Goal: Task Accomplishment & Management: Complete application form

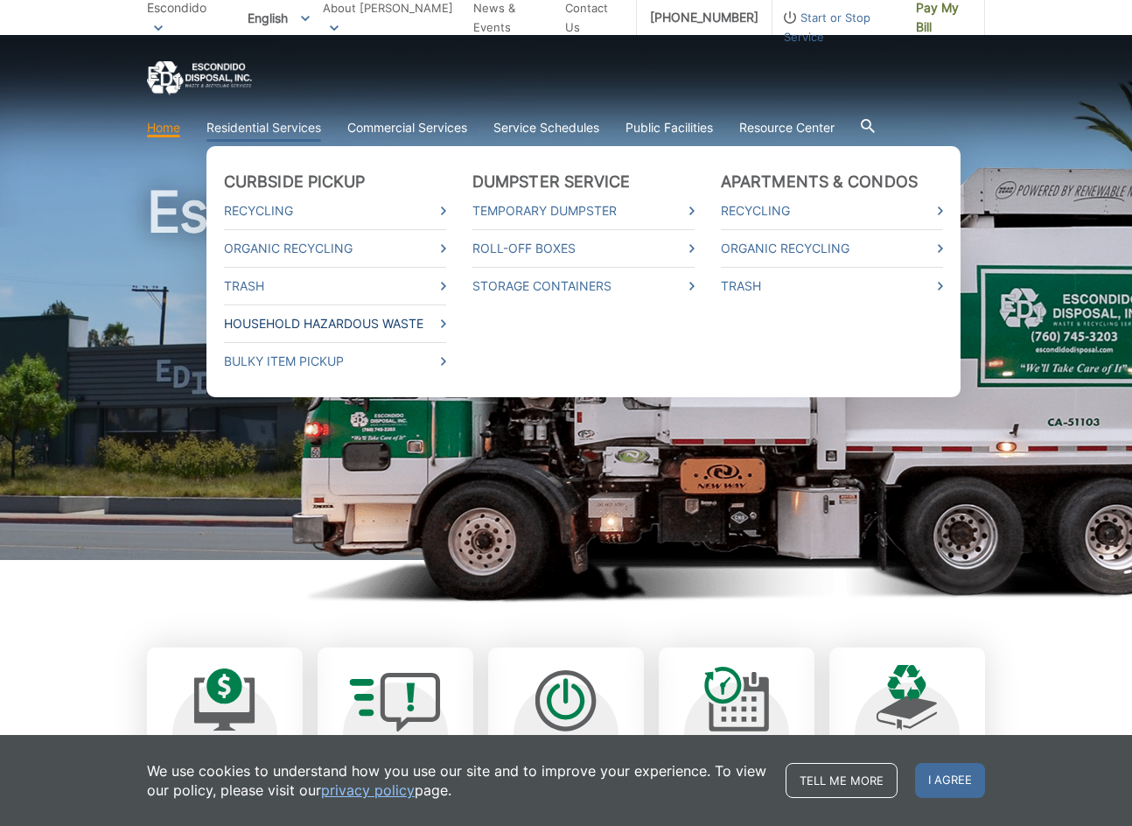
click at [294, 330] on link "Household Hazardous Waste" at bounding box center [335, 323] width 222 height 19
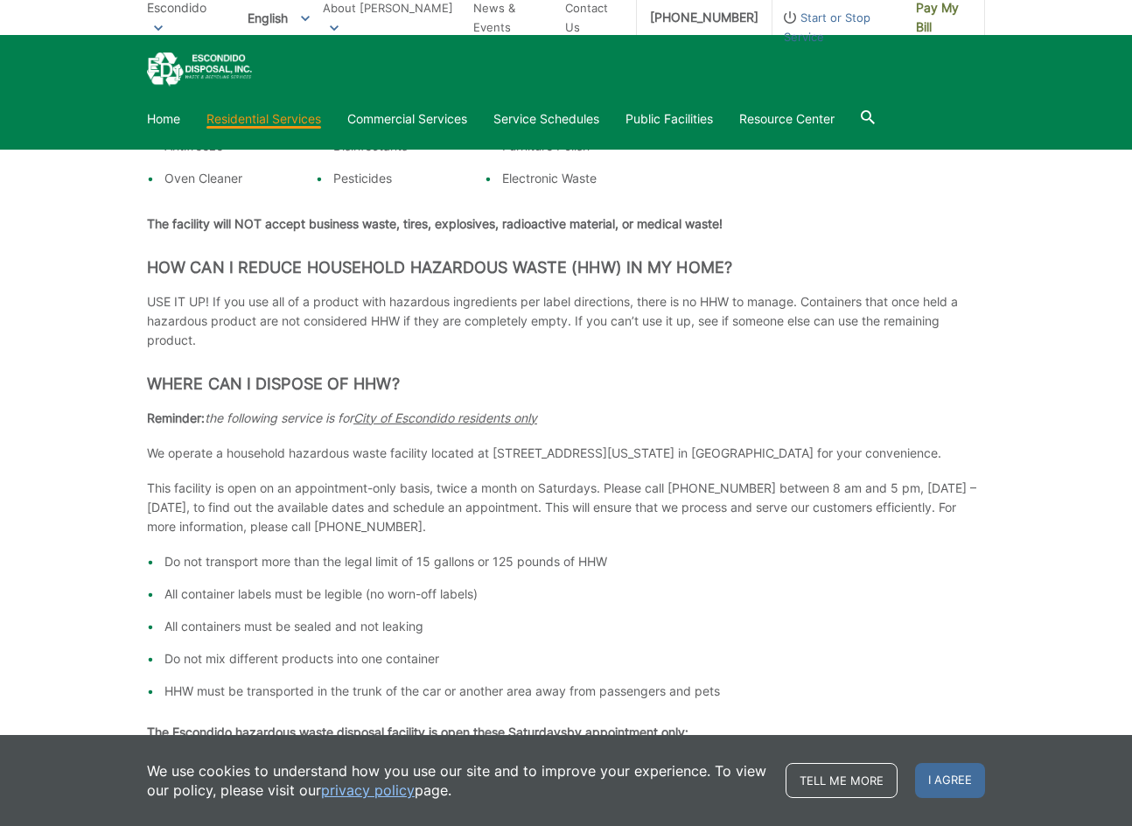
scroll to position [1050, 0]
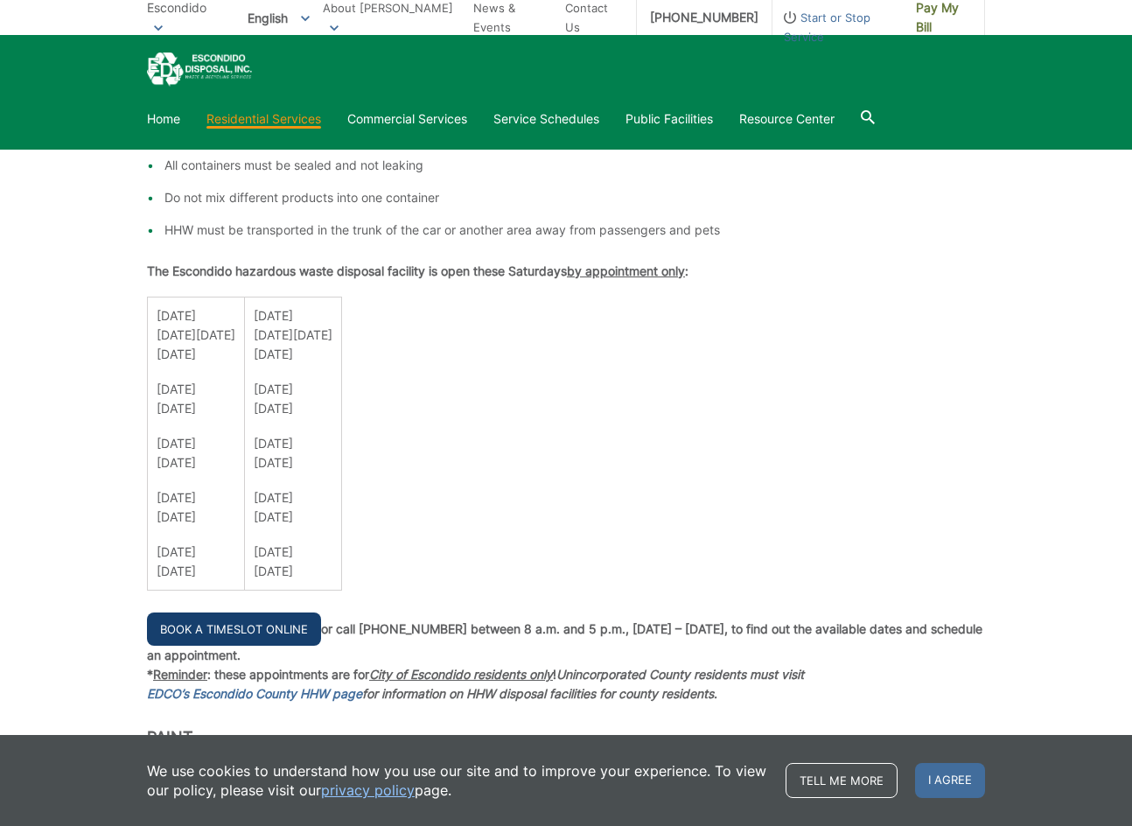
click at [279, 624] on link "Book a Timeslot Online" at bounding box center [234, 629] width 174 height 33
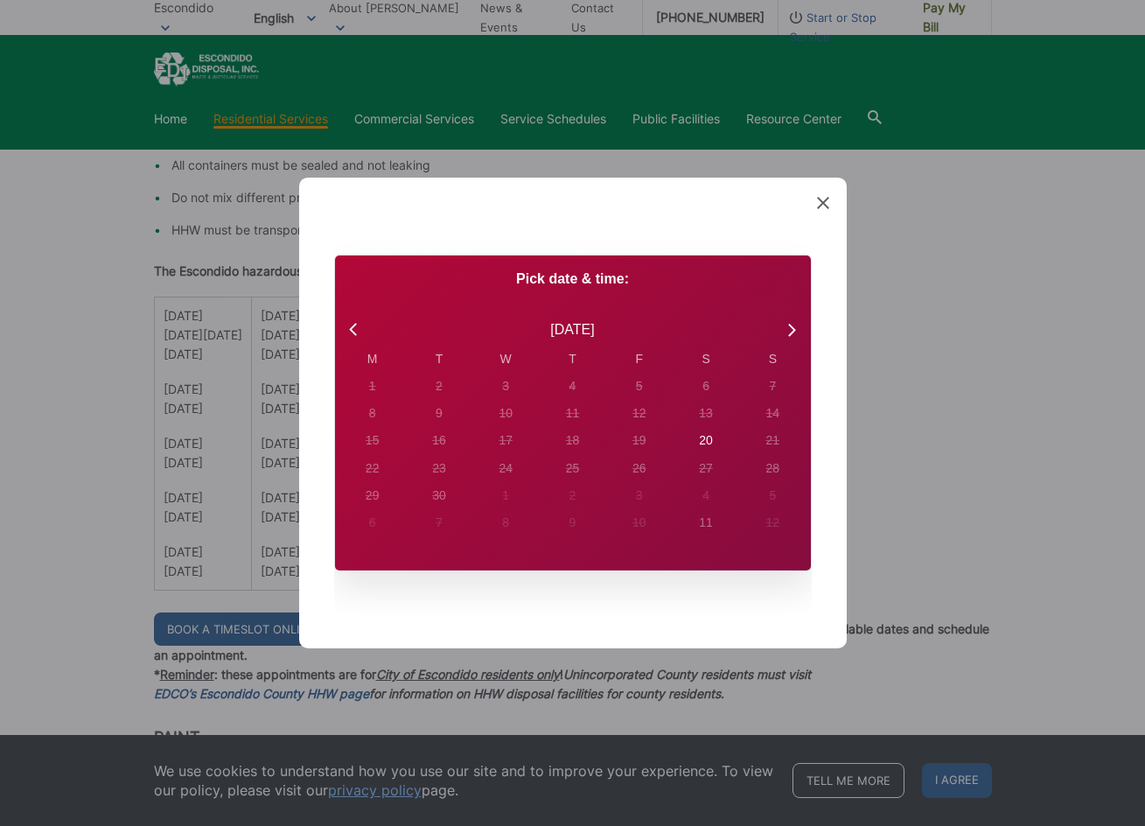
click at [825, 201] on icon at bounding box center [823, 203] width 12 height 12
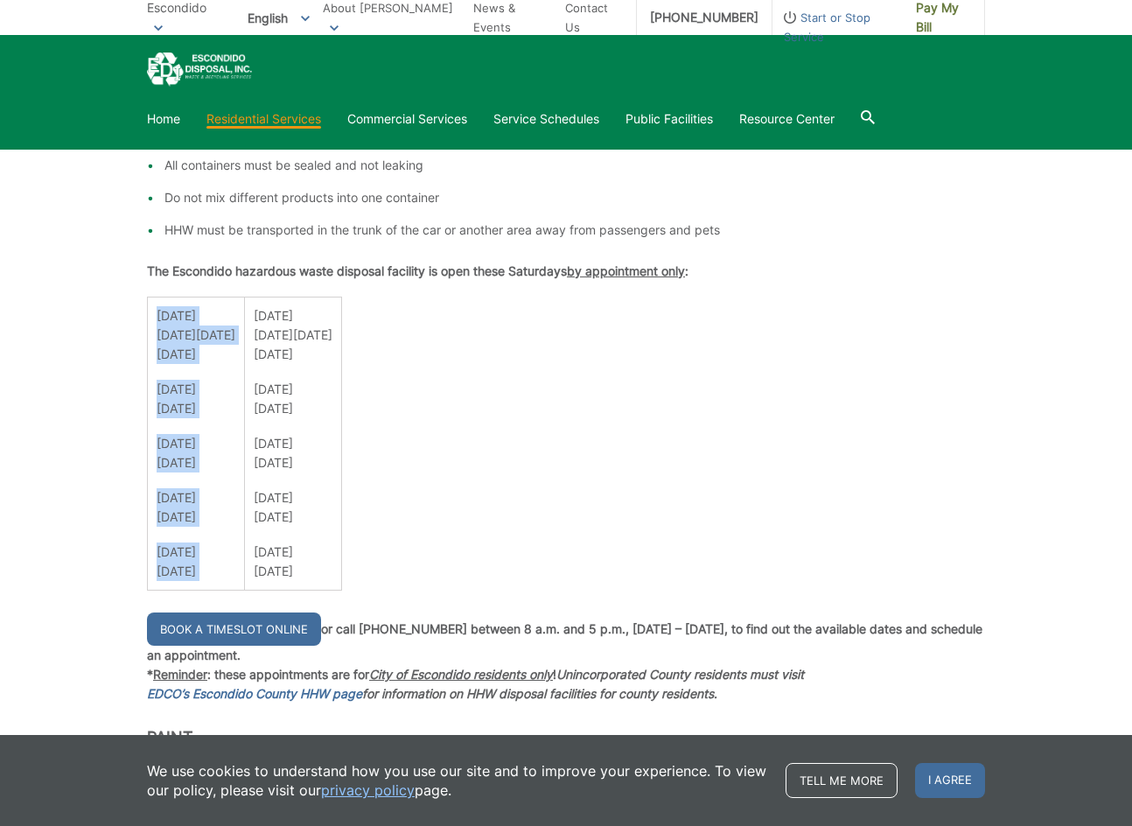
drag, startPoint x: 536, startPoint y: 310, endPoint x: 555, endPoint y: 379, distance: 71.5
click at [554, 377] on div "Household Hazardous Waste What is Household Hazardous Waste? Hazardous waste is…" at bounding box center [566, 378] width 838 height 2245
click at [640, 385] on div "Household Hazardous Waste What is Household Hazardous Waste? Hazardous waste is…" at bounding box center [566, 378] width 838 height 2245
click at [639, 386] on div "Household Hazardous Waste What is Household Hazardous Waste? Hazardous waste is…" at bounding box center [566, 378] width 838 height 2245
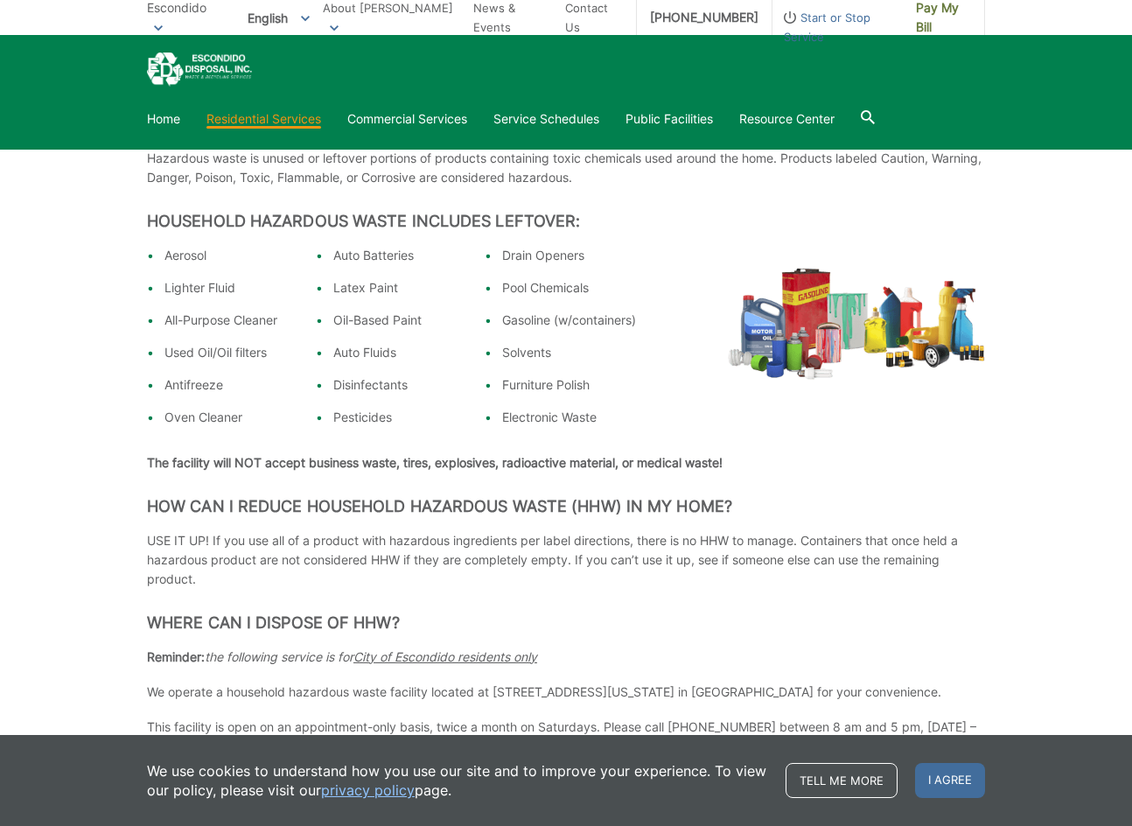
scroll to position [0, 0]
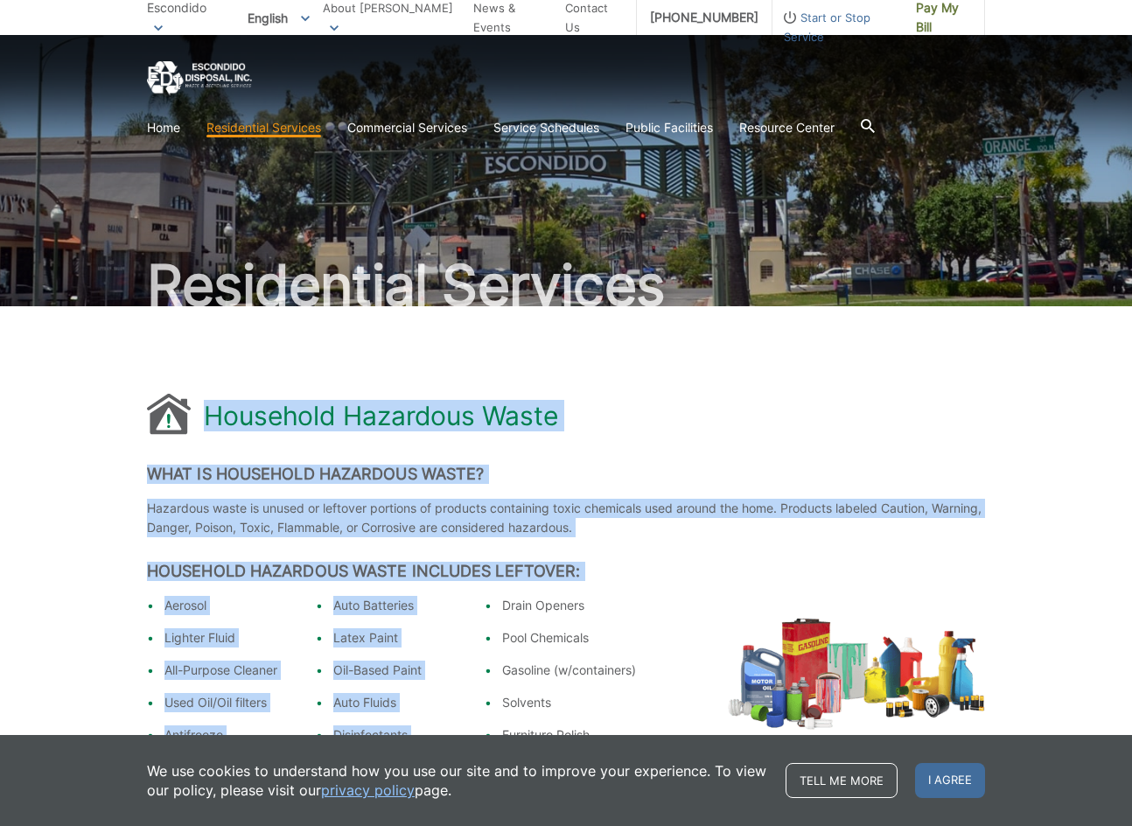
drag, startPoint x: 97, startPoint y: 433, endPoint x: 518, endPoint y: 607, distance: 455.5
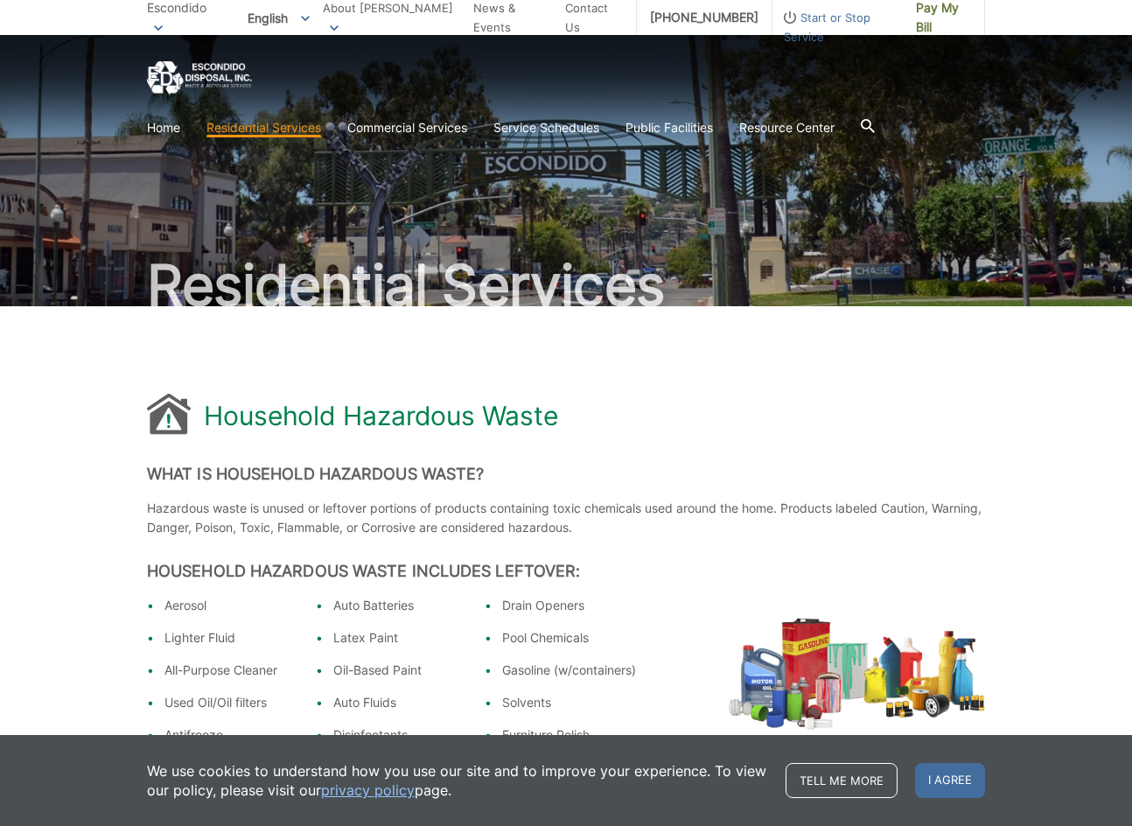
click at [541, 603] on li "Drain Openers" at bounding box center [569, 605] width 134 height 19
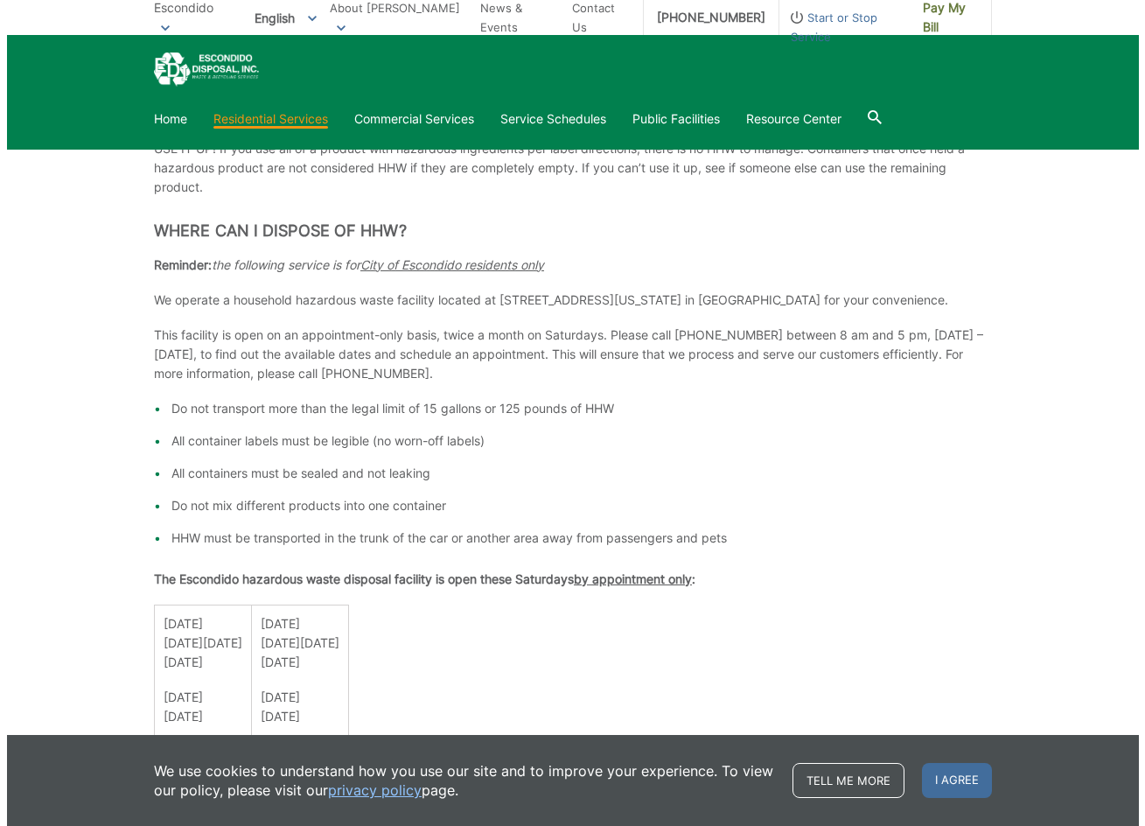
scroll to position [1050, 0]
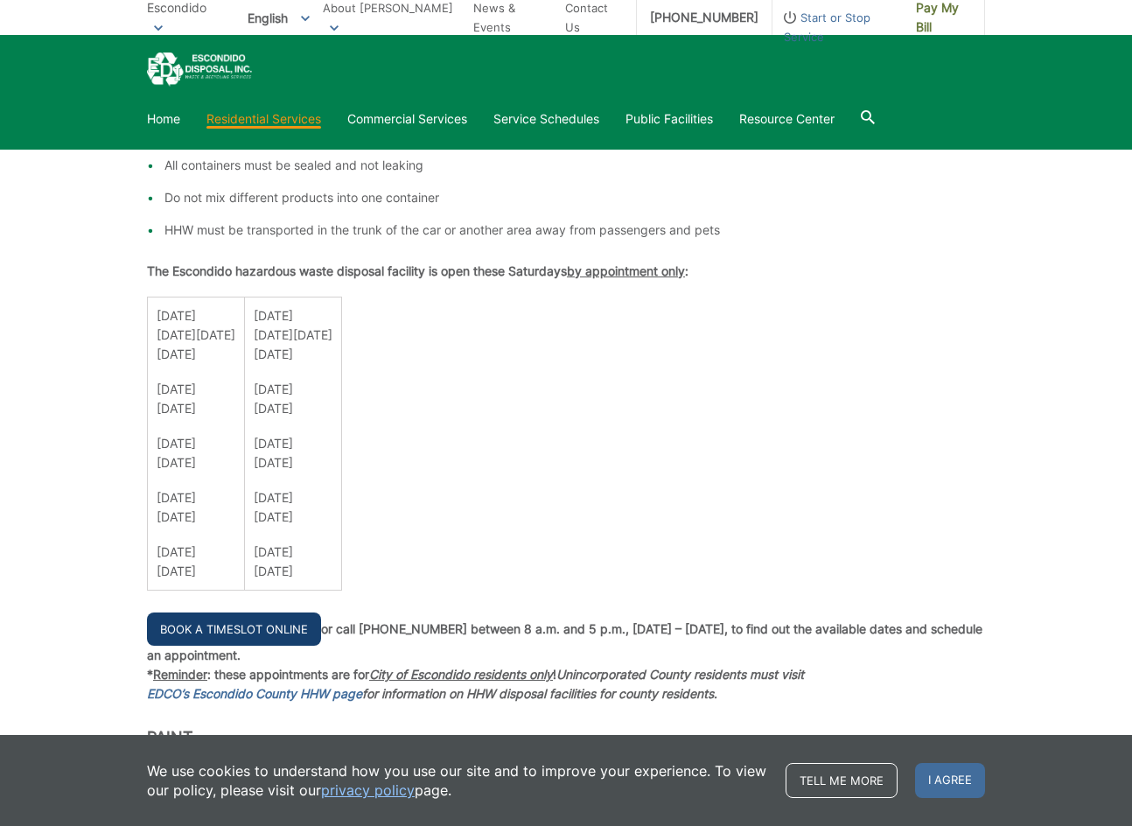
click at [249, 637] on link "Book a Timeslot Online" at bounding box center [234, 629] width 174 height 33
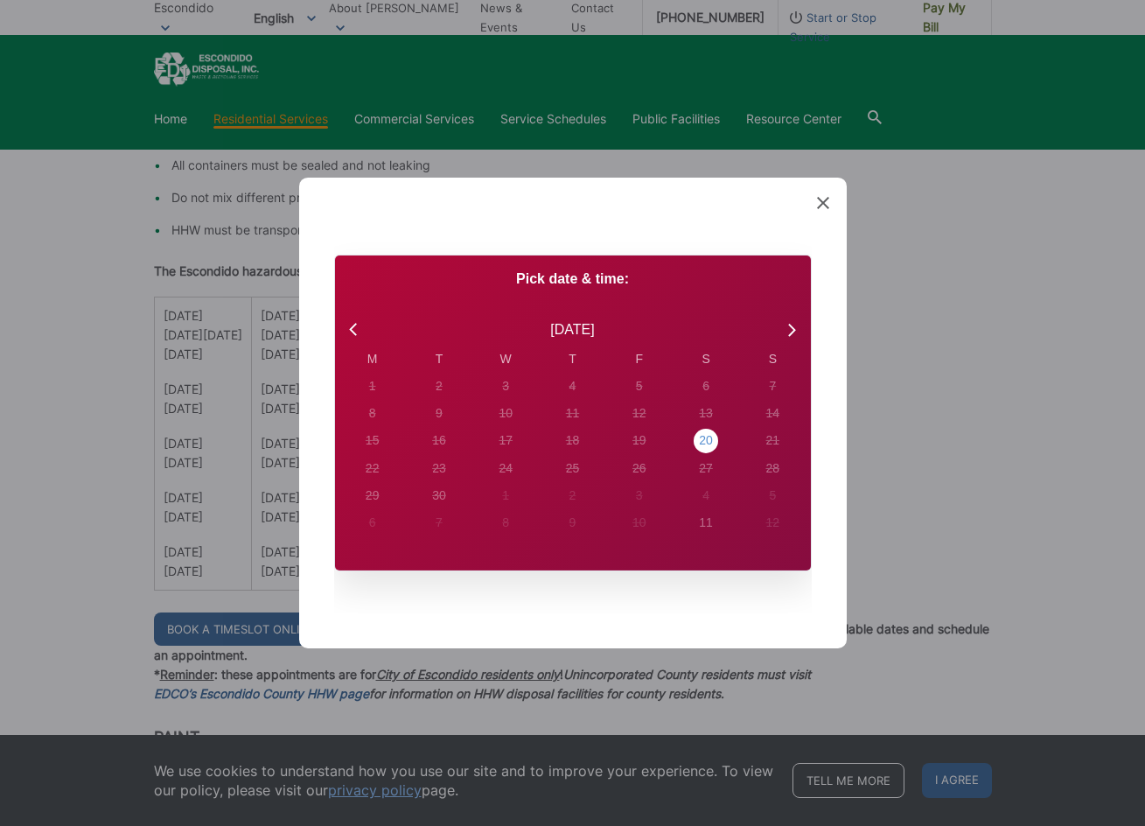
click at [385, 399] on div "20" at bounding box center [373, 387] width 25 height 25
radio input "true"
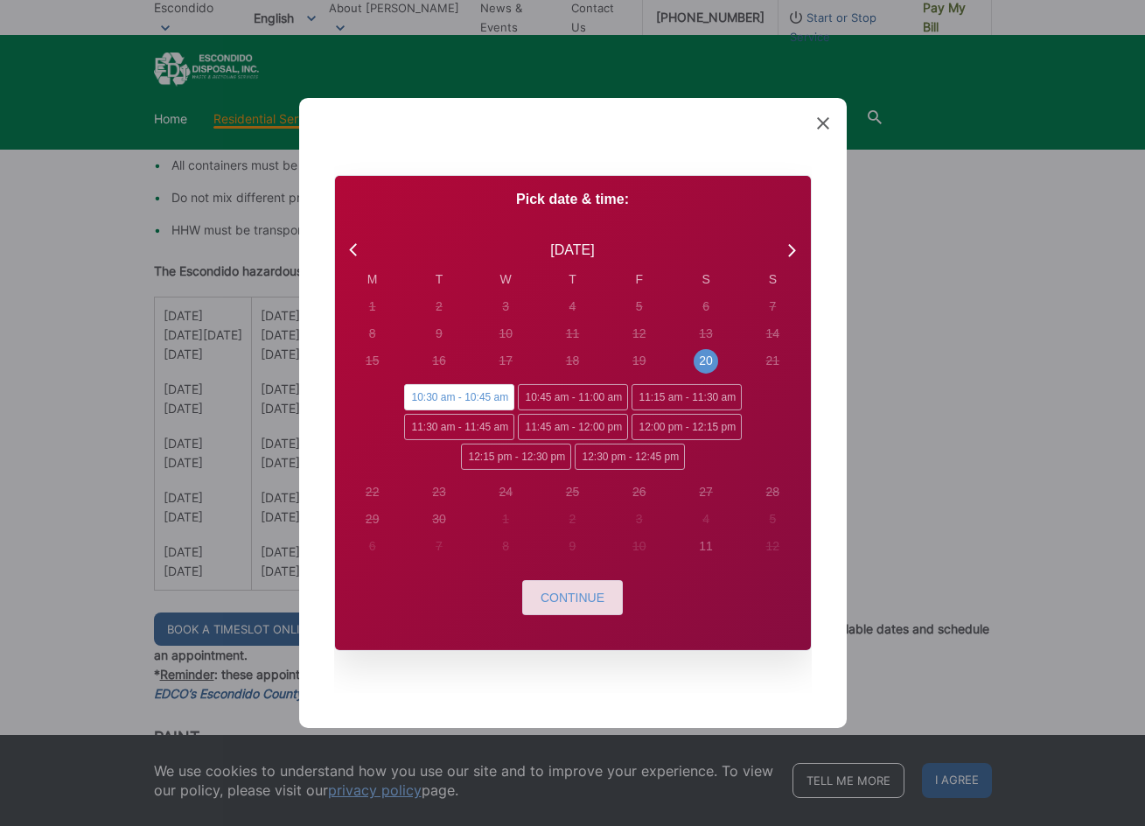
click at [578, 591] on span "Continue" at bounding box center [573, 598] width 64 height 14
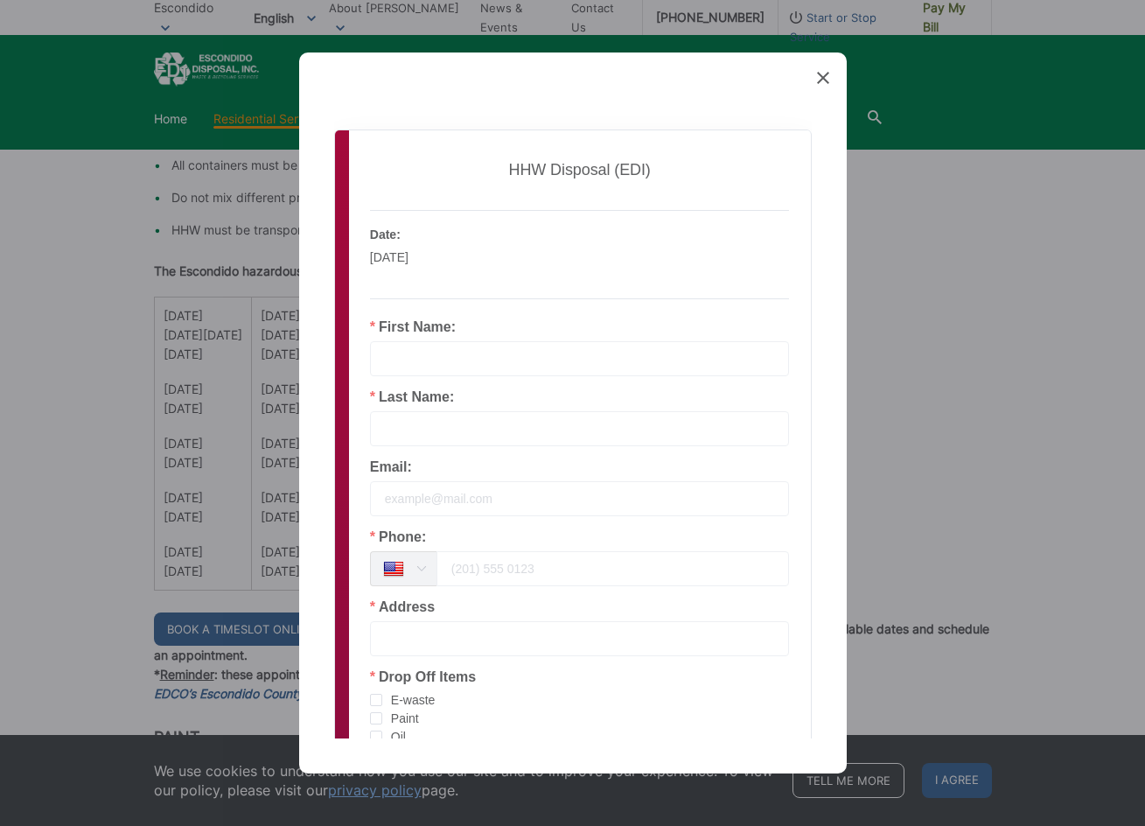
click at [531, 329] on div "First Name:" at bounding box center [580, 348] width 420 height 56
click at [542, 381] on div "First Name:" at bounding box center [580, 355] width 441 height 70
click at [553, 370] on input "text" at bounding box center [580, 358] width 420 height 35
type input "[PERSON_NAME]"
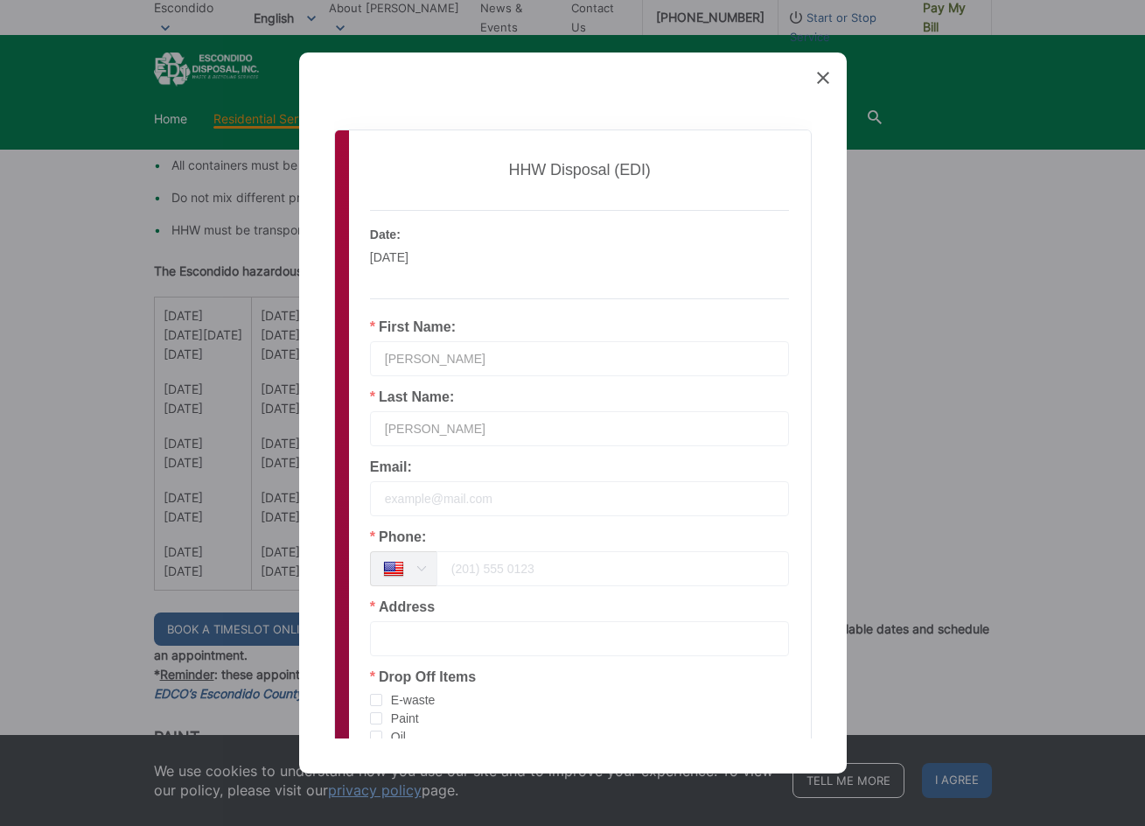
click at [585, 557] on input "tel" at bounding box center [614, 568] width 354 height 35
type input "7"
type input "[PHONE_NUMBER]"
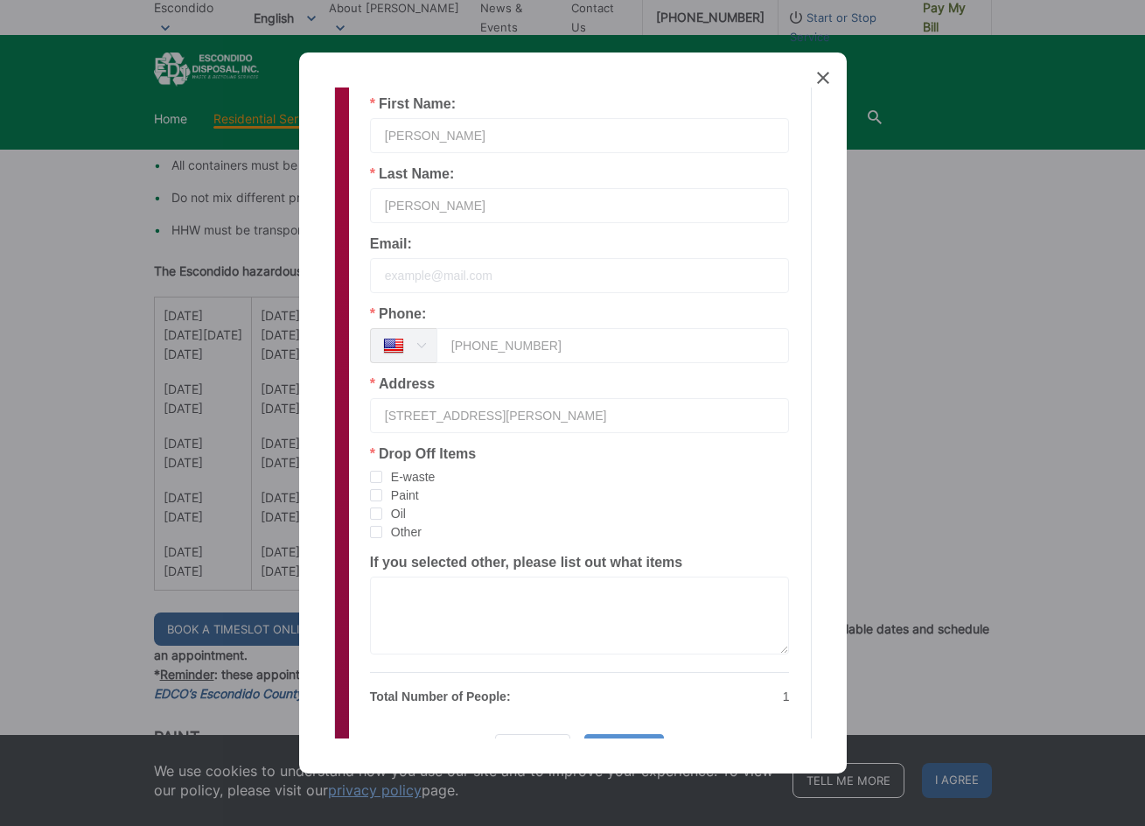
scroll to position [325, 0]
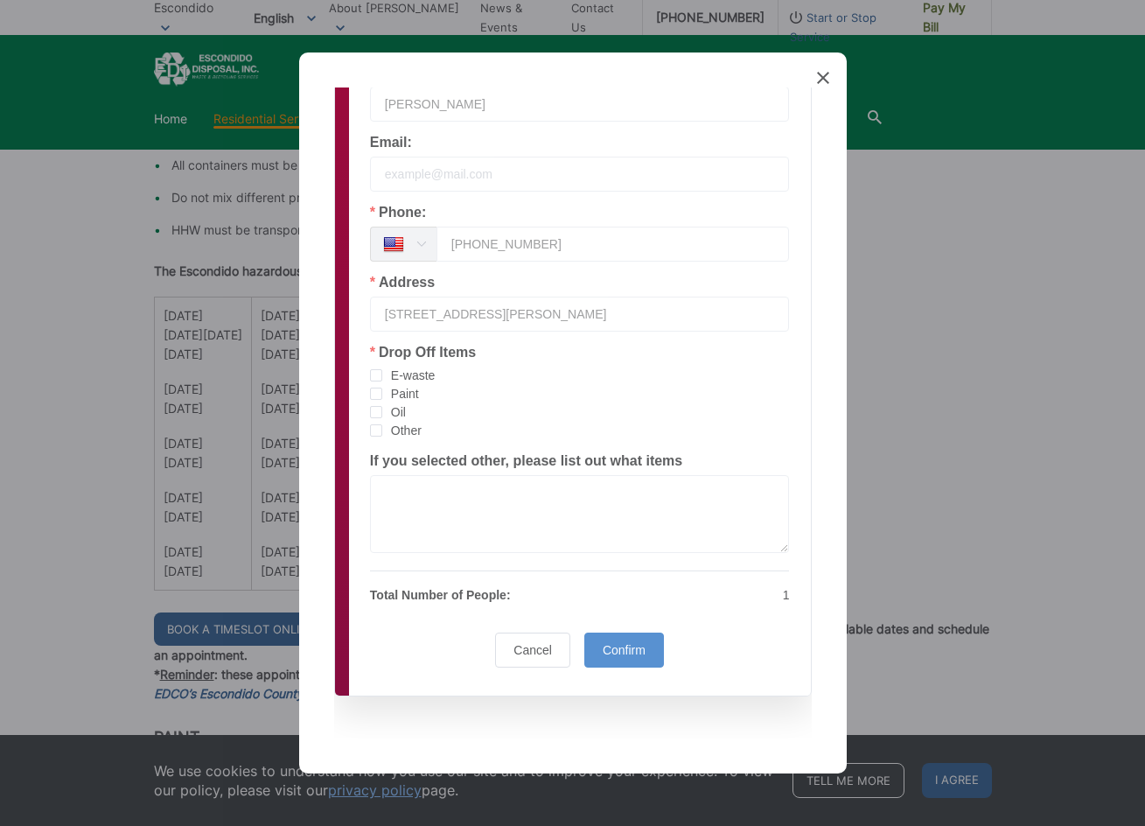
type input "[STREET_ADDRESS][PERSON_NAME]"
click at [443, 516] on textarea at bounding box center [580, 514] width 420 height 78
click at [389, 396] on span "Paint" at bounding box center [400, 394] width 37 height 17
click at [382, 388] on input "Paint" at bounding box center [382, 388] width 0 height 0
click at [396, 431] on span "Other" at bounding box center [401, 431] width 39 height 17
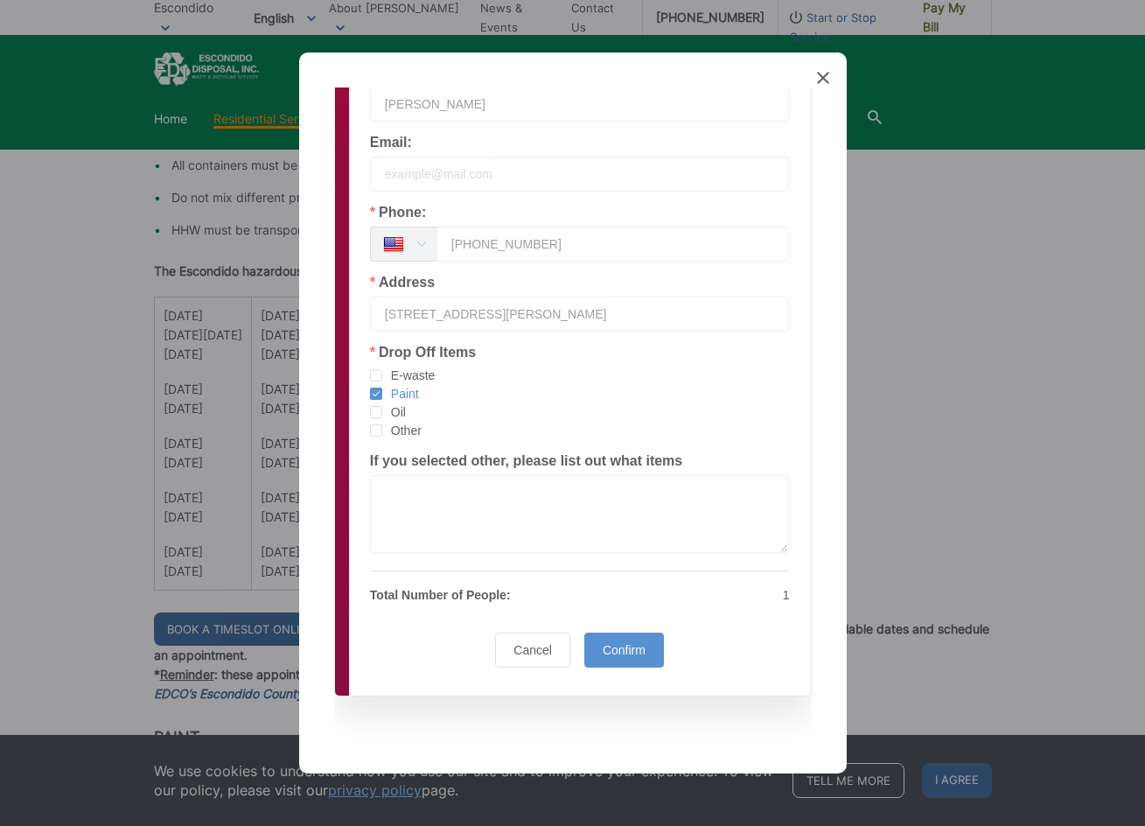
click at [382, 424] on input "Other" at bounding box center [382, 424] width 0 height 0
click at [423, 506] on textarea at bounding box center [580, 514] width 420 height 78
type textarea "C"
type textarea "H"
type textarea "PEST , TAR"
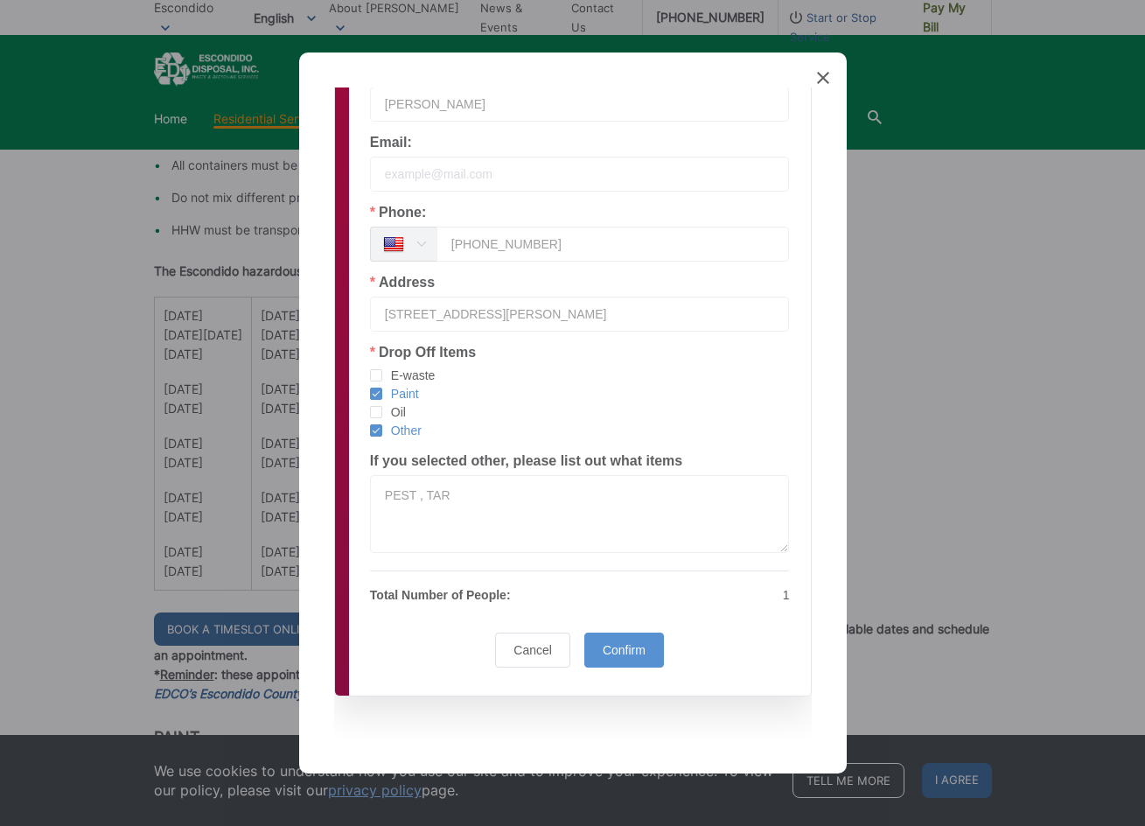
drag, startPoint x: 619, startPoint y: 651, endPoint x: 598, endPoint y: 657, distance: 21.9
click at [603, 659] on div "Confirm" at bounding box center [625, 650] width 80 height 35
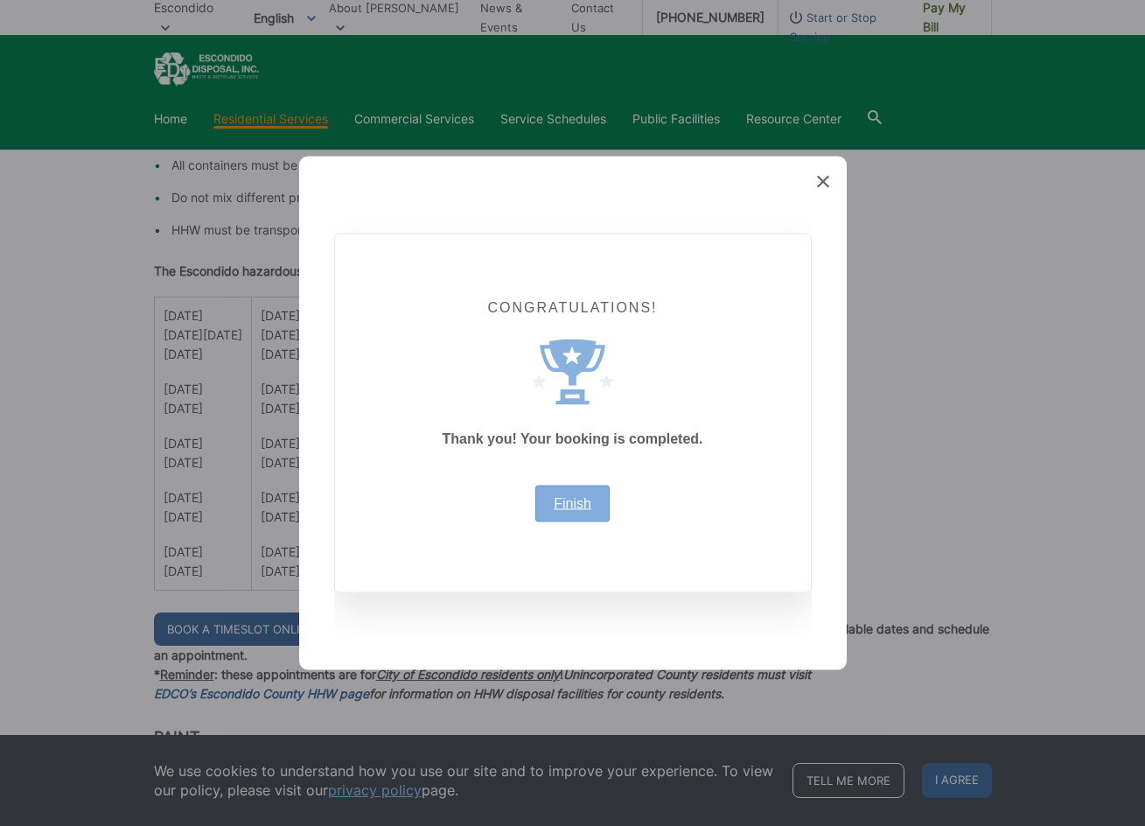
click at [589, 504] on link "Finish" at bounding box center [573, 504] width 38 height 14
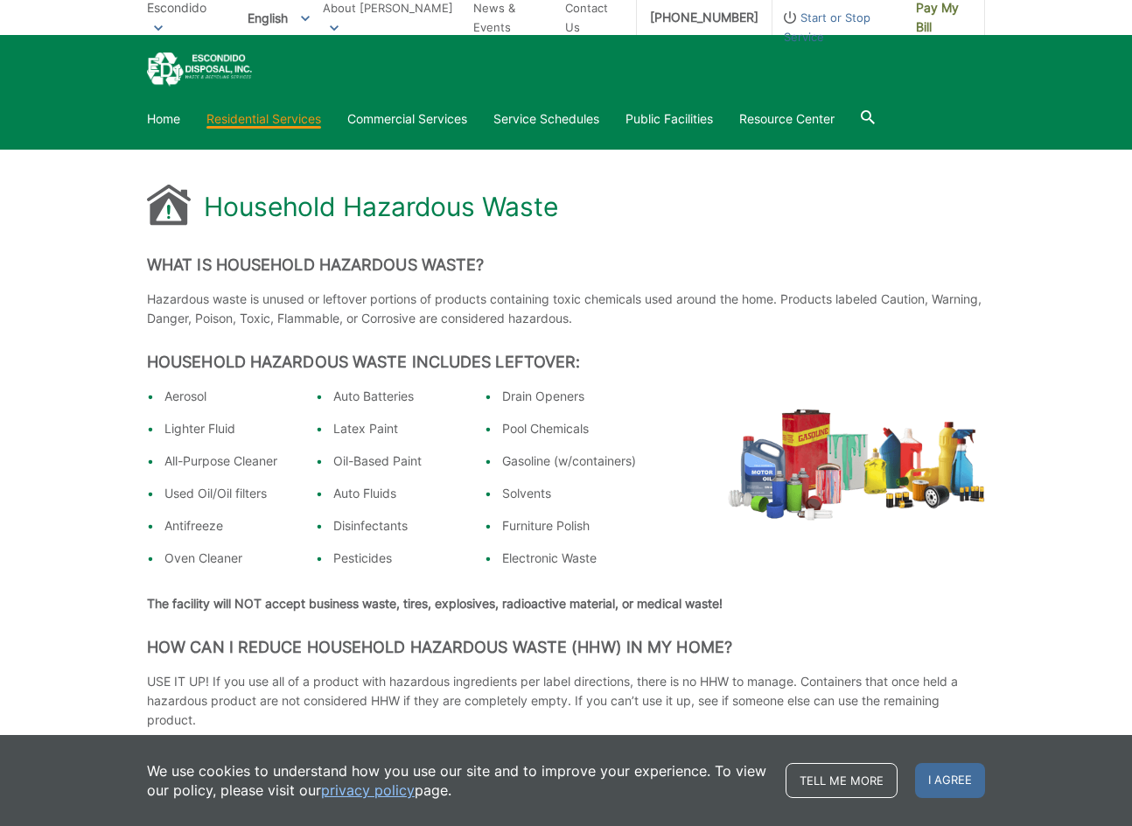
scroll to position [88, 0]
